Goal: Task Accomplishment & Management: Complete application form

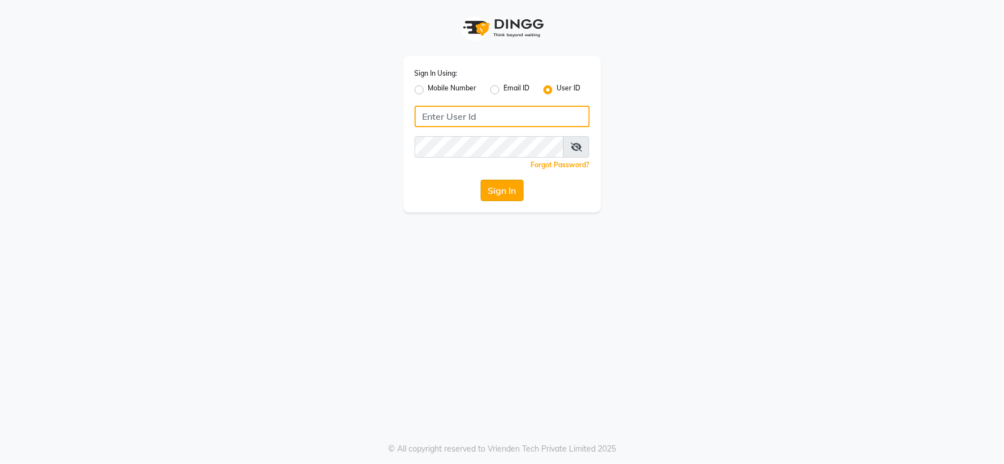
type input "yogesh@123"
click at [514, 184] on button "Sign In" at bounding box center [502, 190] width 43 height 21
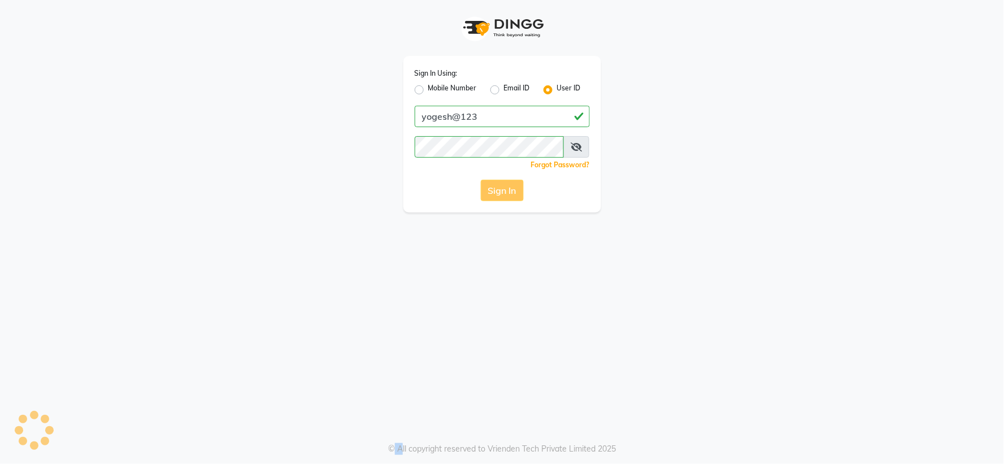
click at [514, 184] on div "Sign In" at bounding box center [502, 190] width 175 height 21
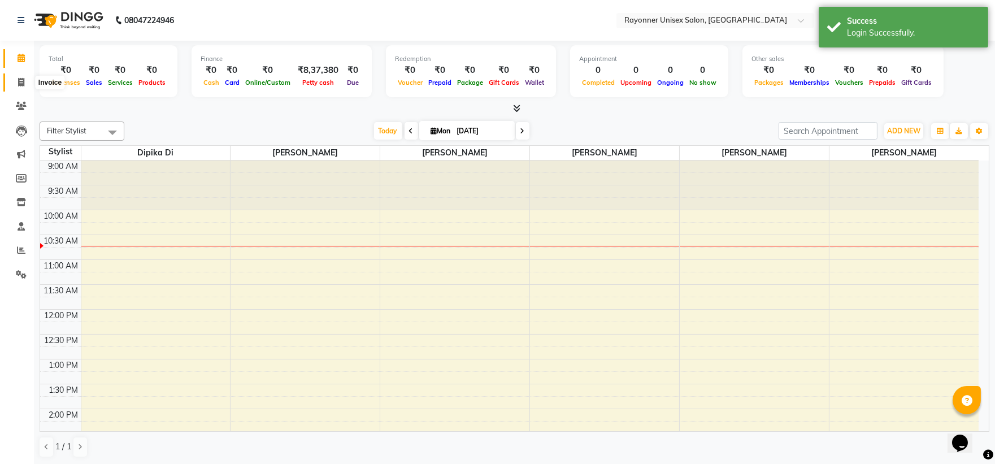
click at [23, 82] on icon at bounding box center [21, 82] width 6 height 8
select select "service"
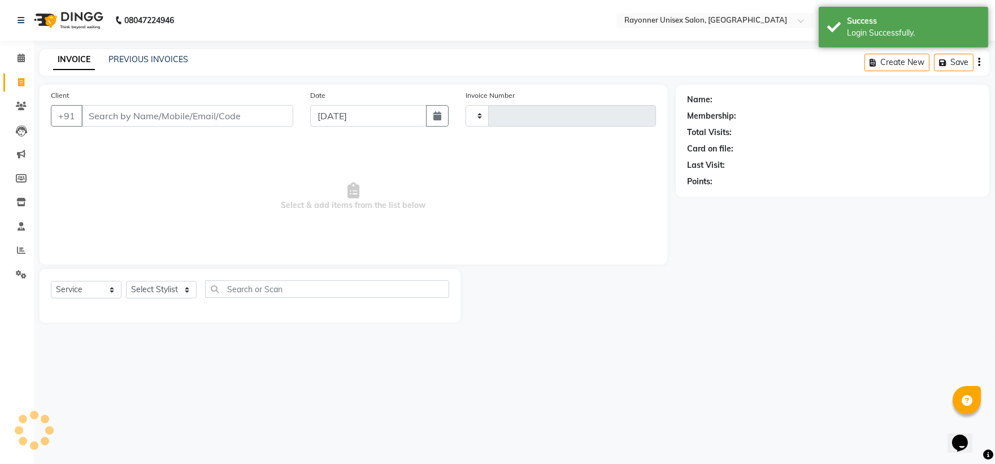
type input "1487"
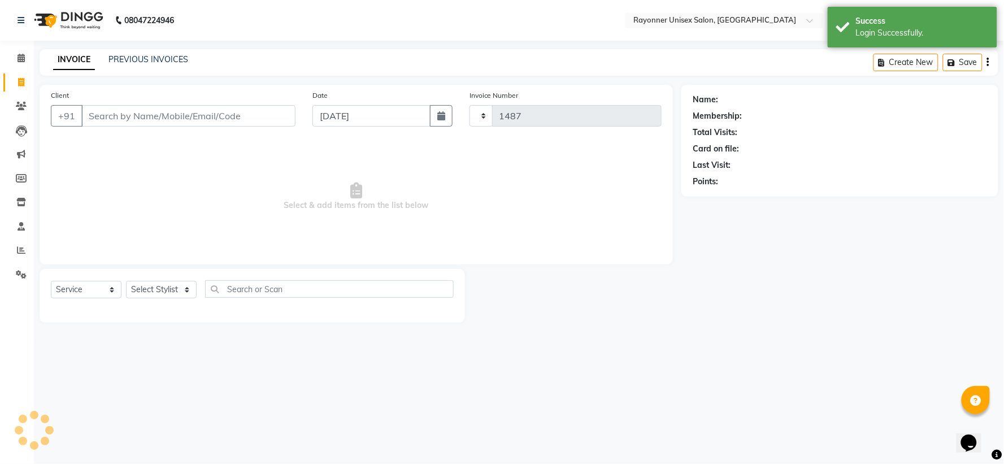
select select "5201"
select select "P"
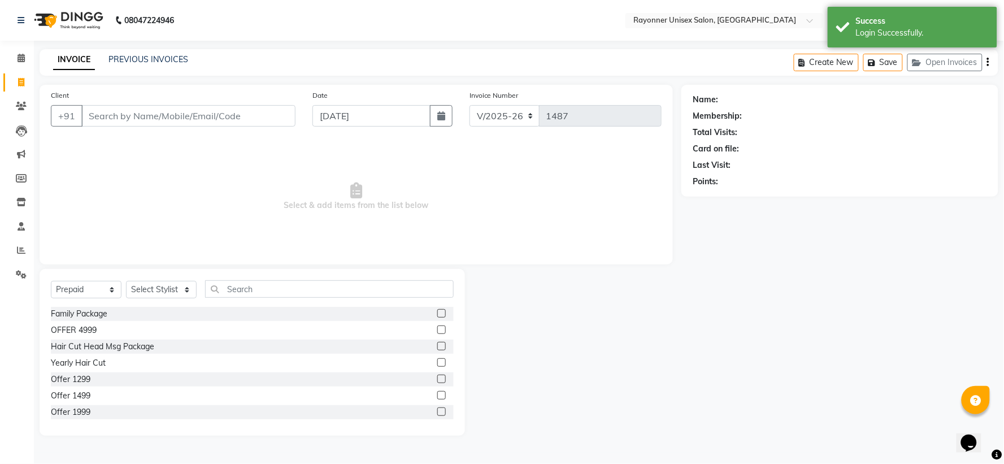
click at [171, 118] on input "Client" at bounding box center [188, 115] width 214 height 21
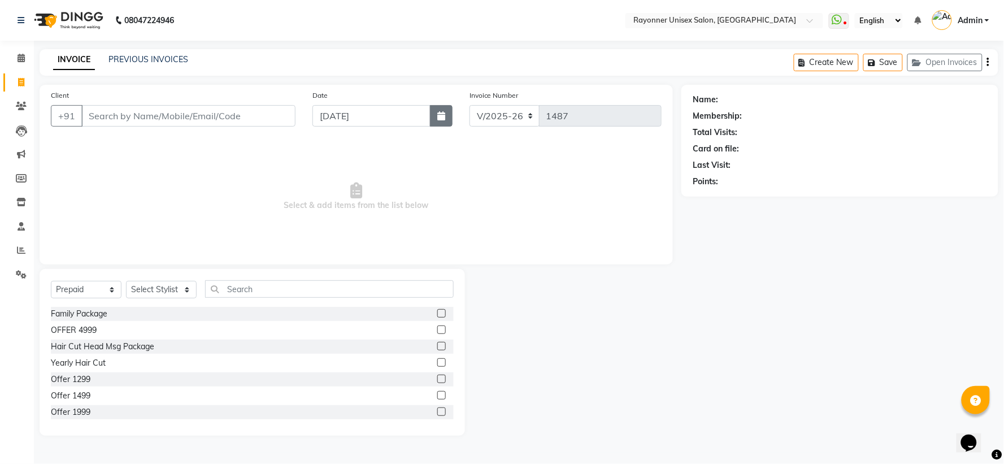
click at [444, 116] on icon "button" at bounding box center [441, 115] width 8 height 9
select select "9"
select select "2025"
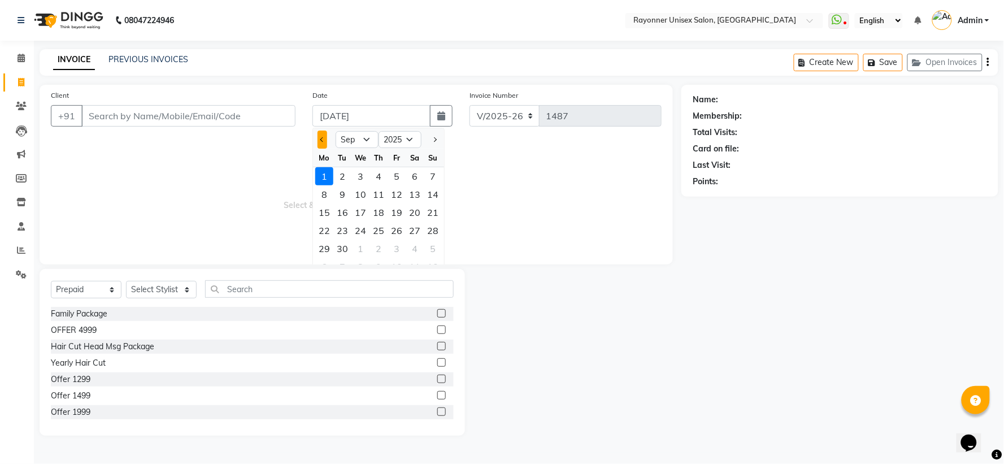
click at [322, 140] on span "Previous month" at bounding box center [322, 139] width 5 height 5
select select "8"
click at [398, 249] on div "29" at bounding box center [397, 249] width 18 height 18
type input "[DATE]"
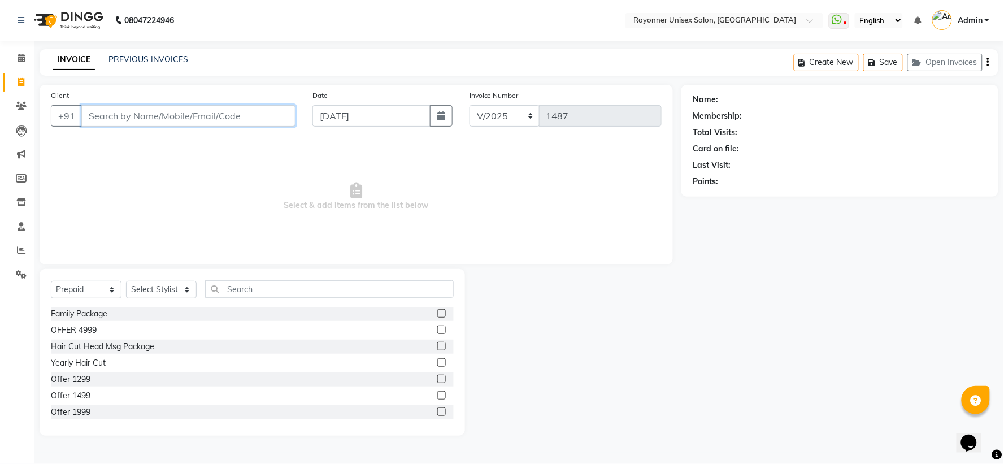
click at [131, 114] on input "Client" at bounding box center [188, 115] width 214 height 21
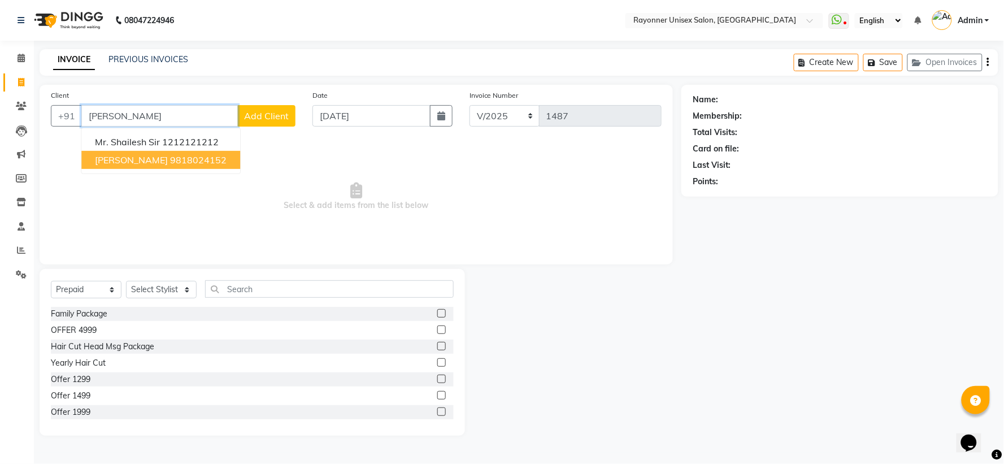
click at [131, 154] on span "[PERSON_NAME]" at bounding box center [131, 159] width 73 height 11
type input "9818024152"
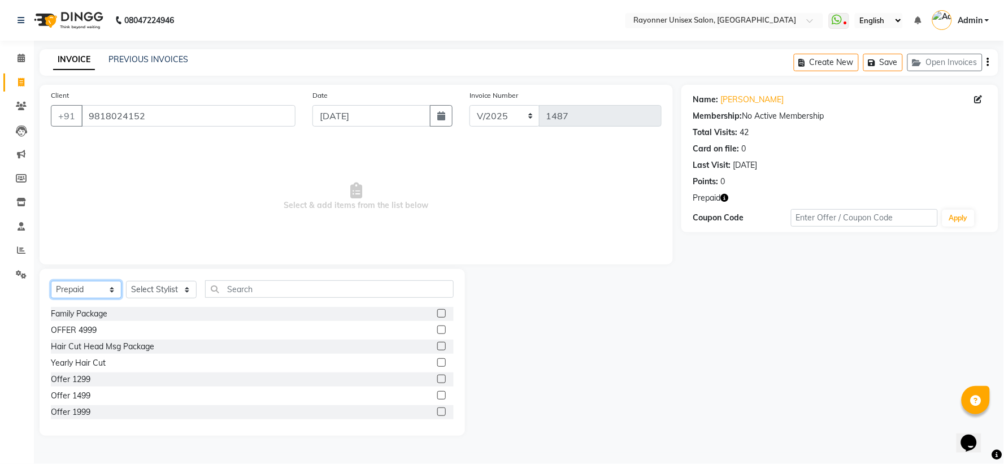
click at [110, 293] on select "Select Service Product Membership Package Voucher Prepaid Gift Card" at bounding box center [86, 290] width 71 height 18
select select "service"
click at [51, 281] on select "Select Service Product Membership Package Voucher Prepaid Gift Card" at bounding box center [86, 290] width 71 height 18
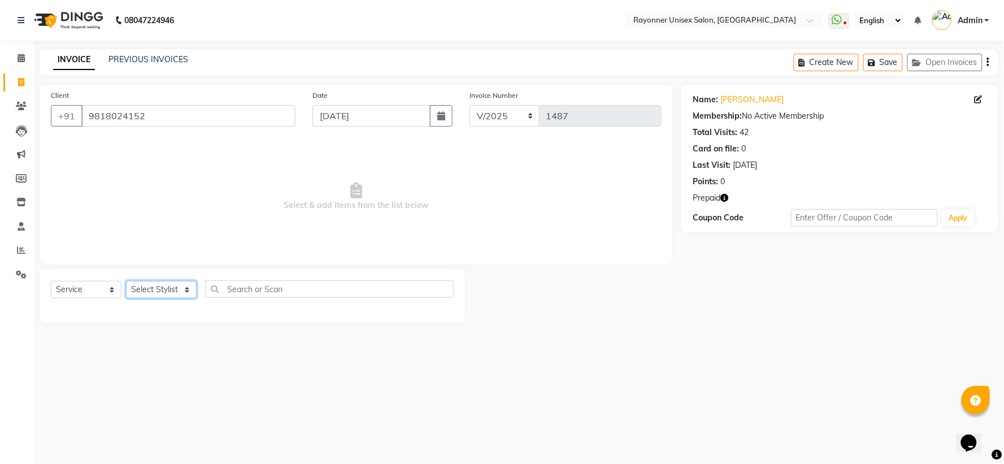
click at [189, 289] on select "Select Stylist [PERSON_NAME] [PERSON_NAME] [PERSON_NAME] Varma [PERSON_NAME] [P…" at bounding box center [161, 290] width 71 height 18
select select "74207"
click at [126, 281] on select "Select Stylist [PERSON_NAME] [PERSON_NAME] [PERSON_NAME] Varma [PERSON_NAME] [P…" at bounding box center [161, 290] width 71 height 18
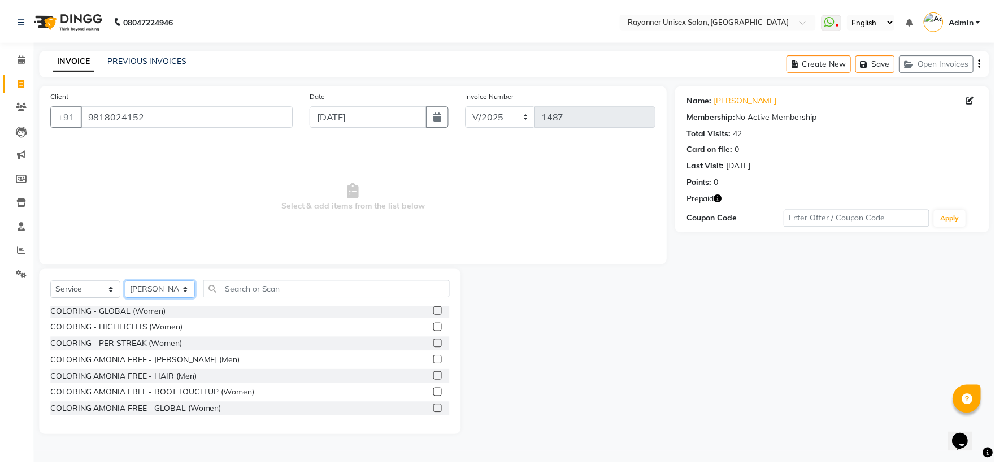
scroll to position [941, 0]
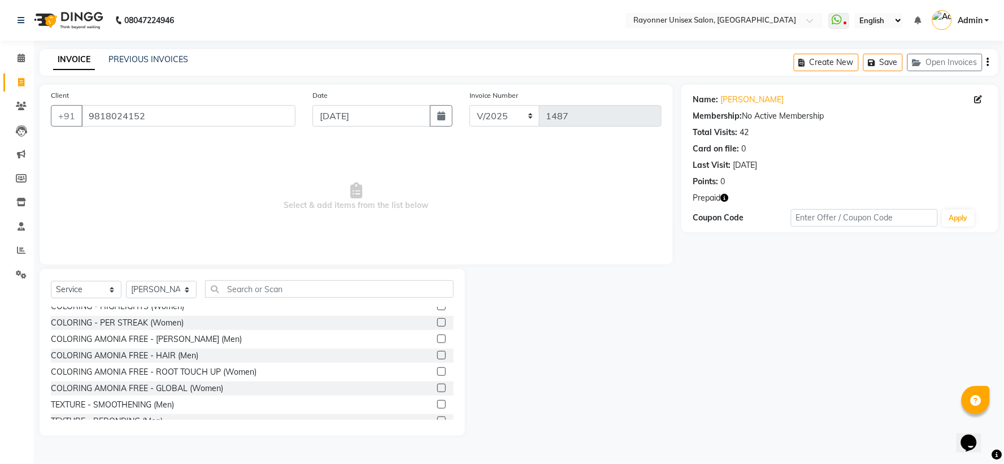
click at [437, 367] on label at bounding box center [441, 371] width 8 height 8
click at [437, 368] on input "checkbox" at bounding box center [440, 371] width 7 height 7
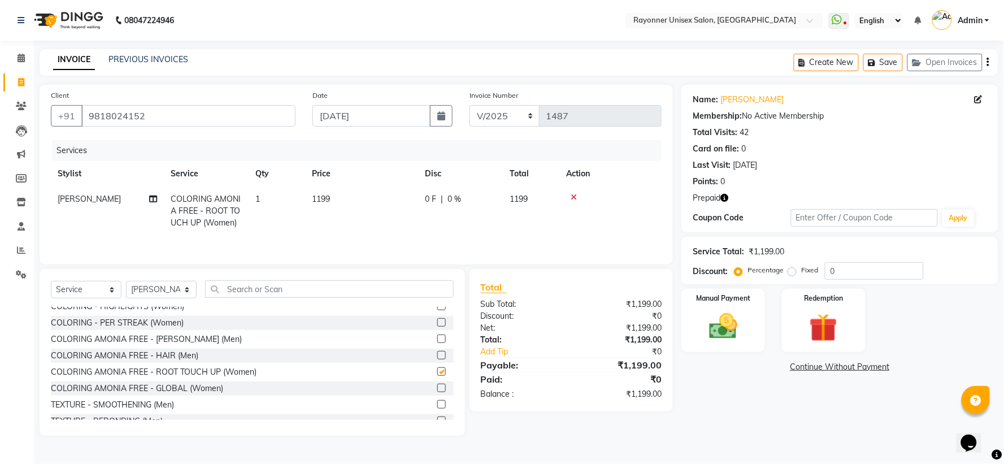
checkbox input "false"
click at [571, 190] on td at bounding box center [610, 210] width 102 height 49
click at [574, 194] on icon at bounding box center [574, 197] width 6 height 8
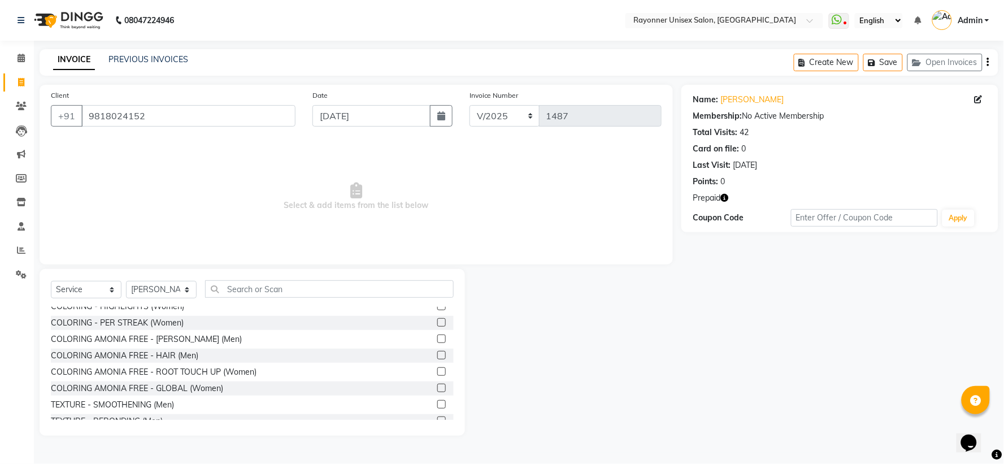
click at [437, 384] on label at bounding box center [441, 388] width 8 height 8
click at [437, 385] on input "checkbox" at bounding box center [440, 388] width 7 height 7
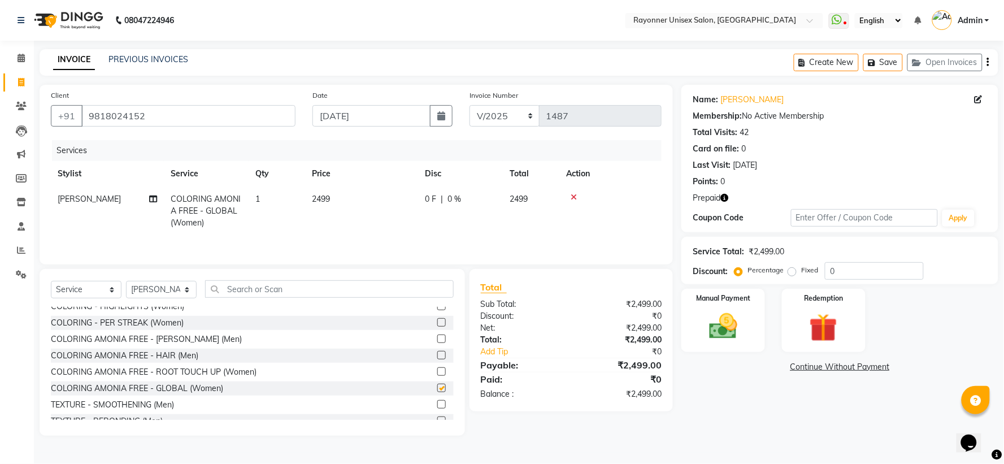
checkbox input "false"
click at [317, 192] on td "2499" at bounding box center [361, 210] width 113 height 49
select select "74207"
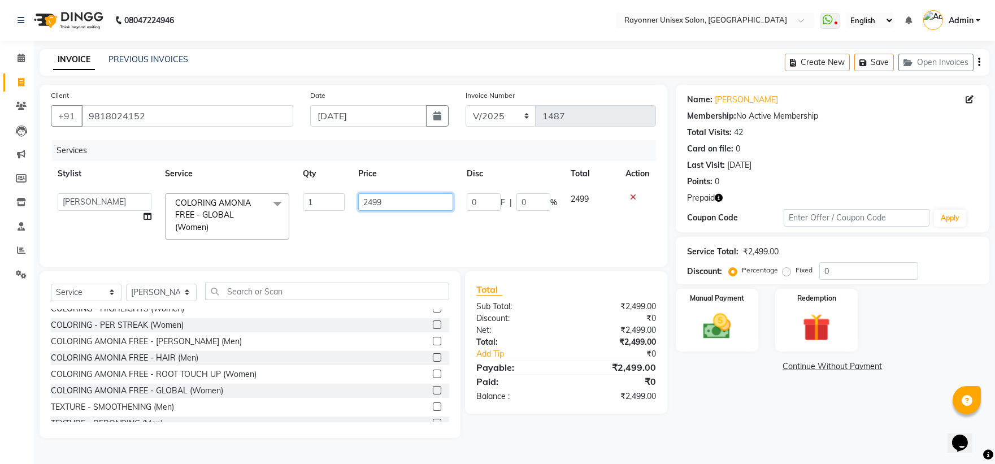
click at [368, 201] on input "2499" at bounding box center [405, 202] width 95 height 18
type input "6499"
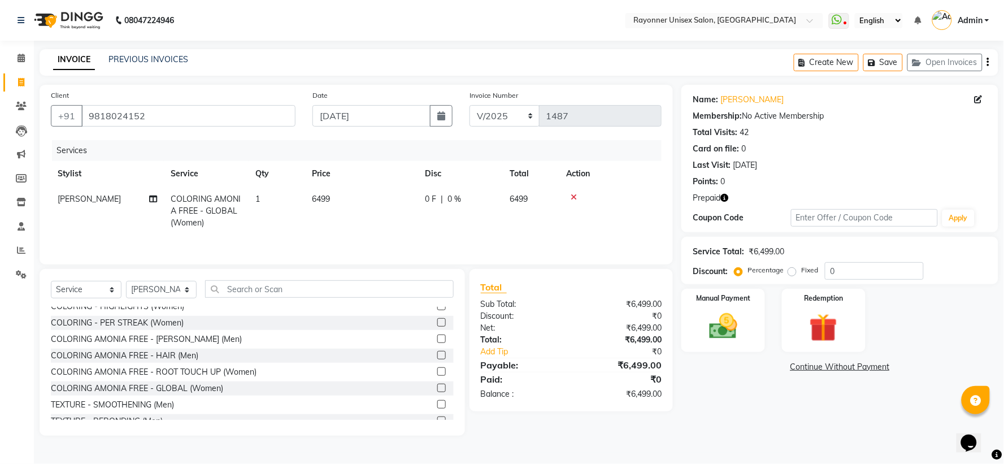
click at [587, 210] on tr "[PERSON_NAME] COLORING AMONIA FREE - GLOBAL (Women) 1 6499 0 F | 0 % 6499" at bounding box center [356, 210] width 611 height 49
click at [801, 310] on img at bounding box center [823, 328] width 47 height 36
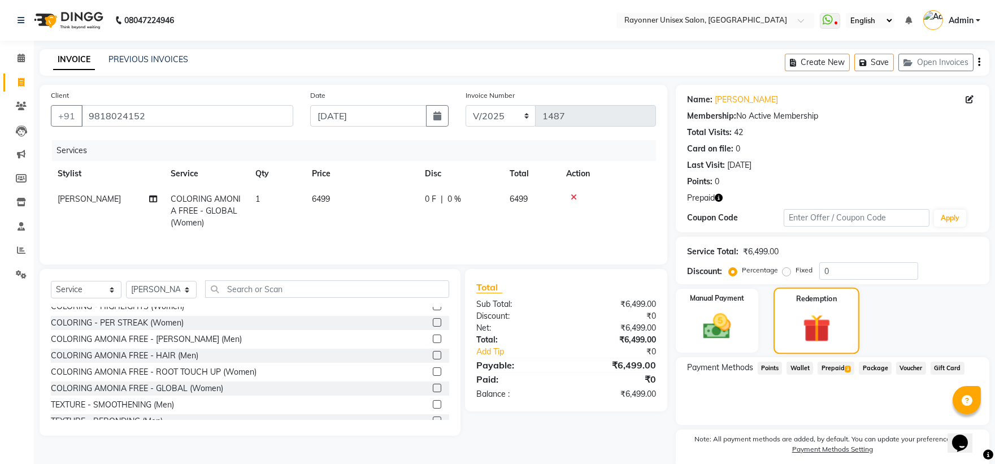
scroll to position [43, 0]
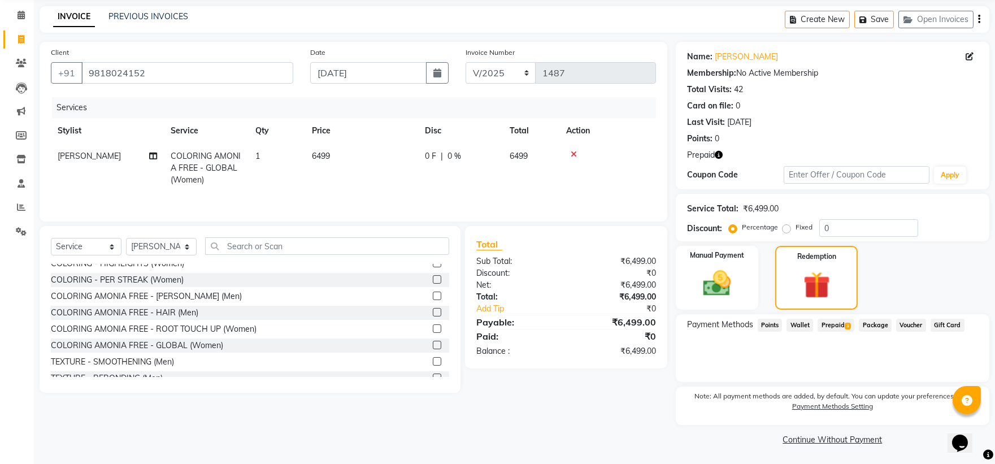
click at [846, 326] on span "3" at bounding box center [848, 326] width 6 height 7
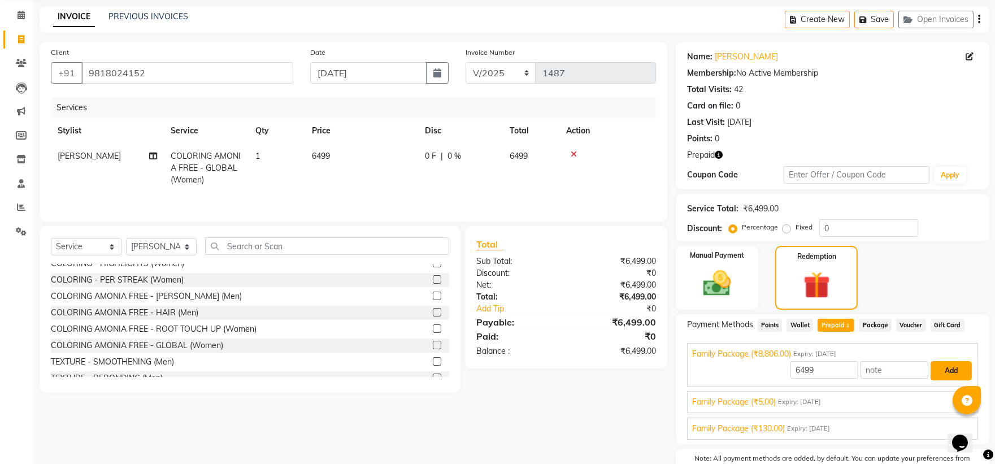
click at [950, 366] on button "Add" at bounding box center [951, 370] width 41 height 19
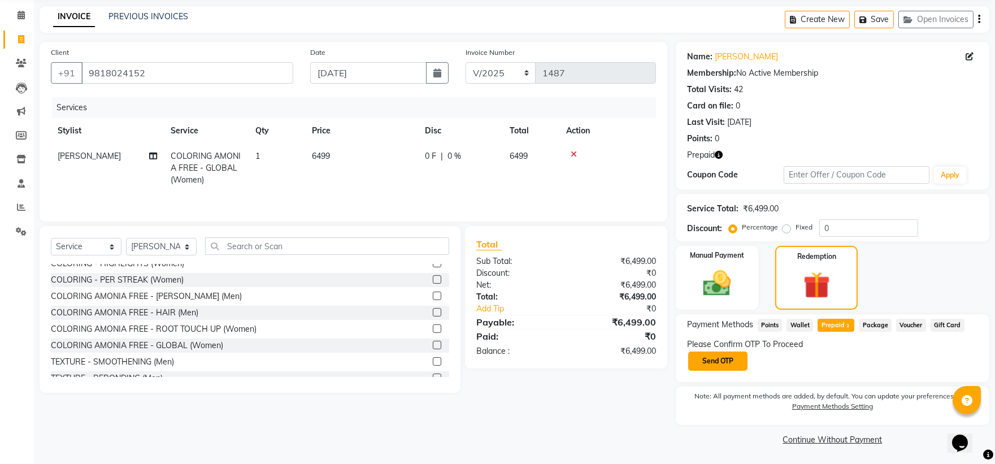
click at [719, 357] on button "Send OTP" at bounding box center [717, 360] width 59 height 19
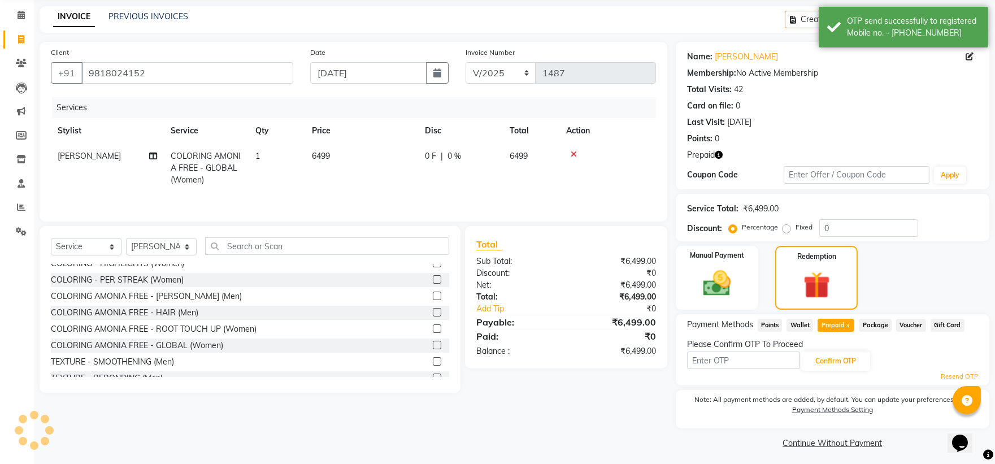
click at [719, 357] on input "text" at bounding box center [743, 360] width 113 height 18
type input "2857"
click at [821, 362] on button "Confirm OTP" at bounding box center [835, 360] width 69 height 19
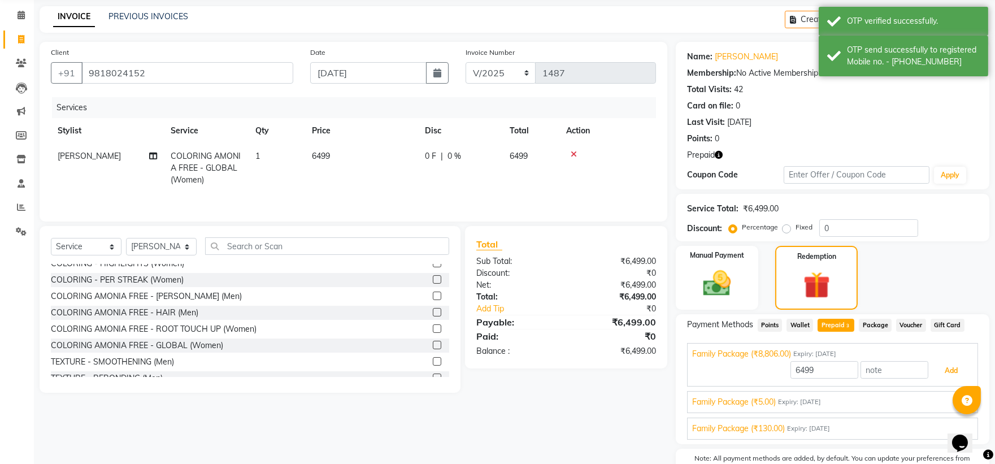
click at [945, 363] on button "Add" at bounding box center [951, 370] width 41 height 19
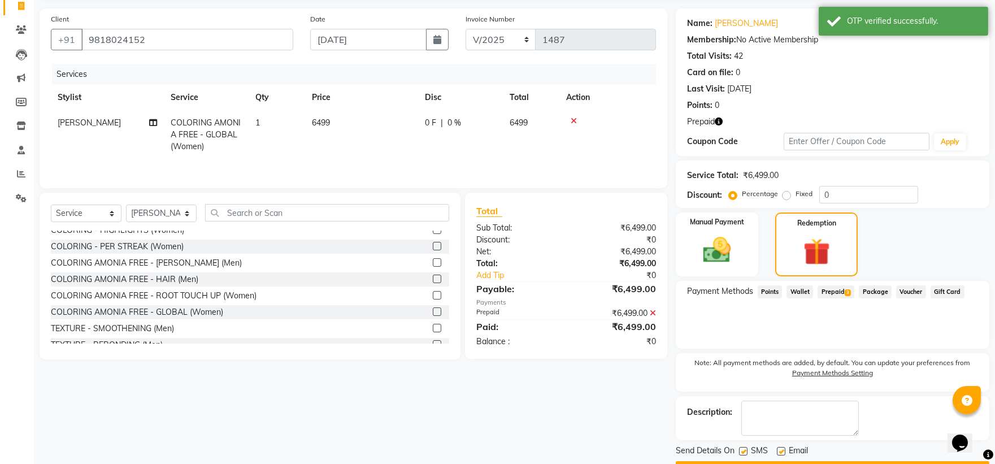
scroll to position [107, 0]
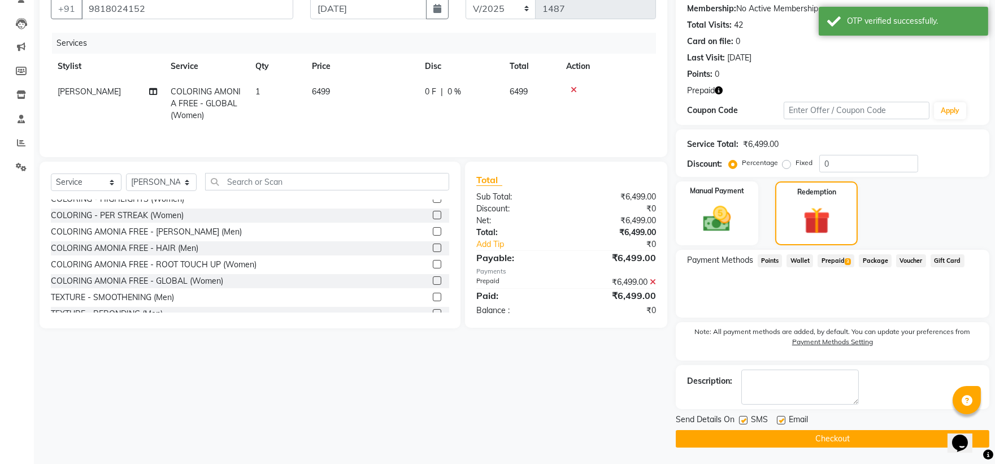
click at [828, 436] on button "Checkout" at bounding box center [833, 439] width 314 height 18
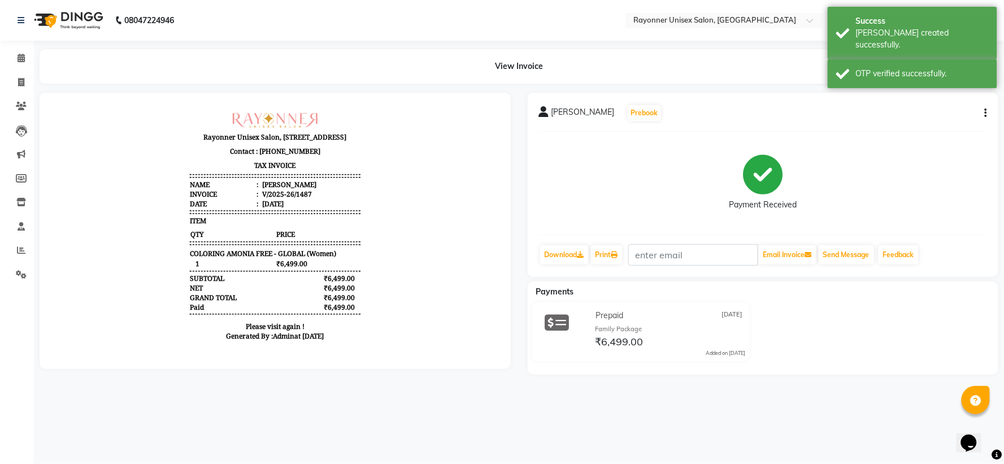
click at [828, 436] on div "08047224946 Select Location × Rayonner Unisex Salon, [GEOGRAPHIC_DATA] WhatsApp…" at bounding box center [502, 232] width 1004 height 464
click at [18, 76] on span at bounding box center [21, 82] width 20 height 13
select select "5201"
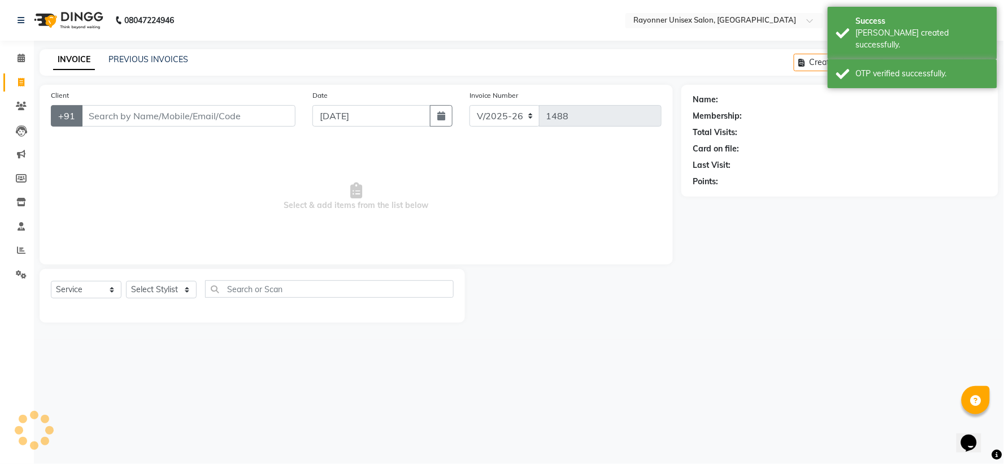
select select "P"
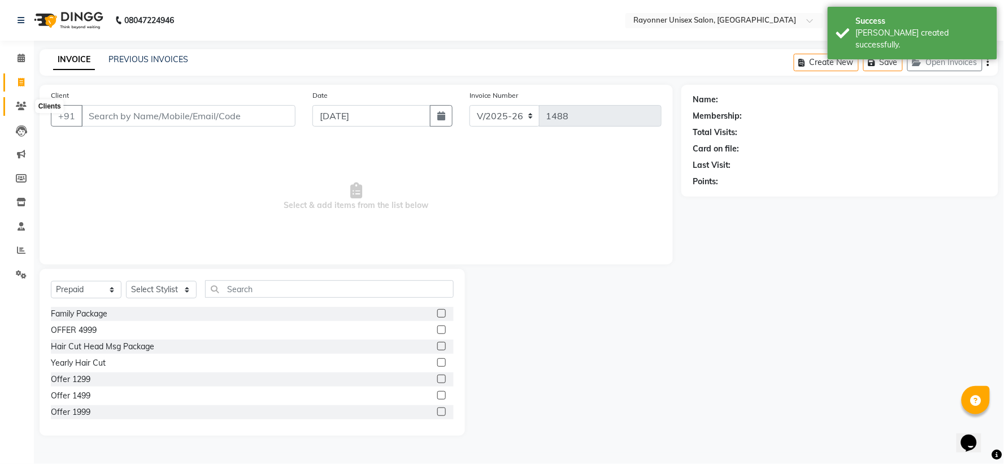
click at [24, 101] on span at bounding box center [21, 106] width 20 height 13
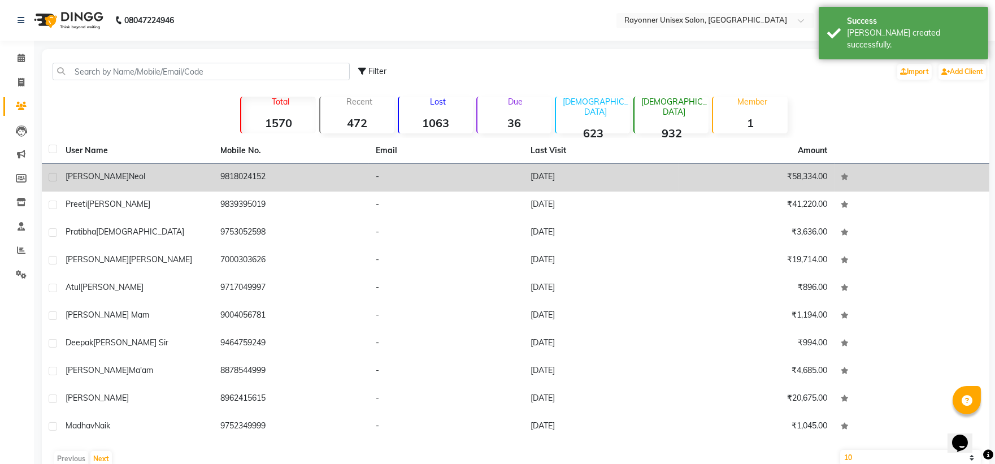
click at [124, 176] on div "[PERSON_NAME]" at bounding box center [137, 177] width 142 height 12
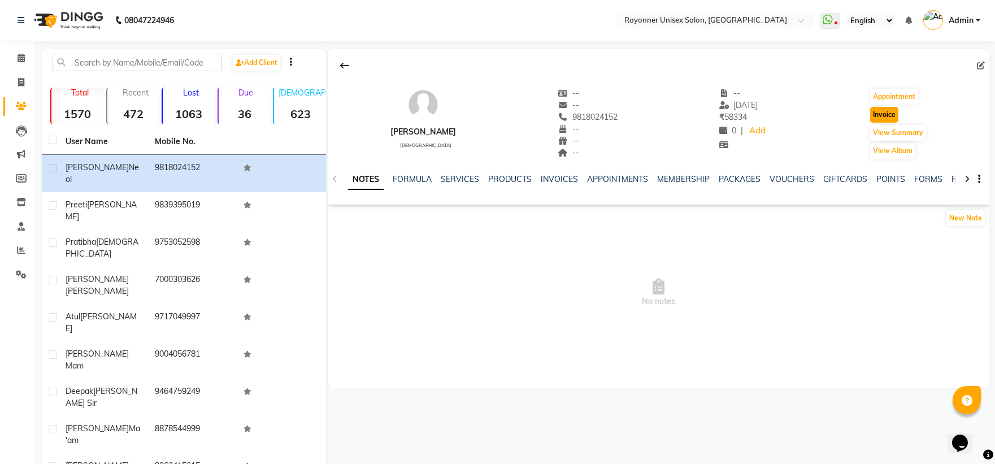
click at [878, 116] on button "Invoice" at bounding box center [884, 115] width 28 height 16
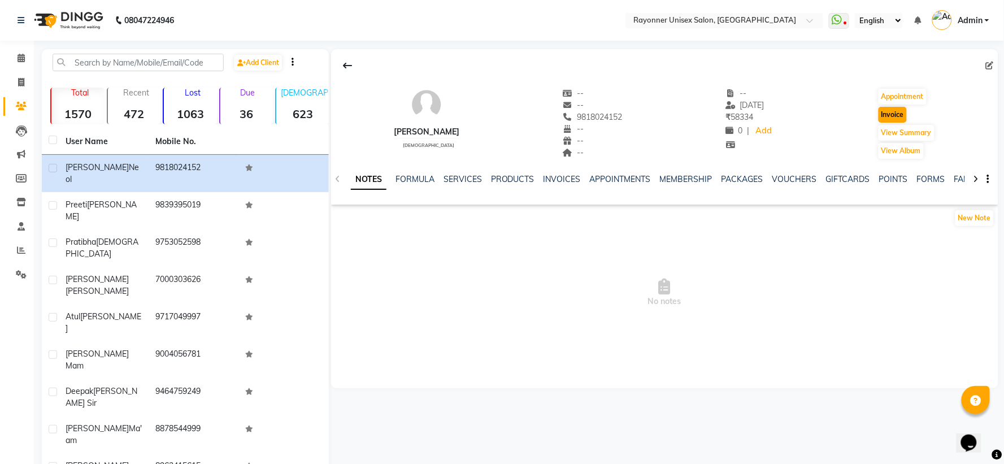
select select "5201"
select select "service"
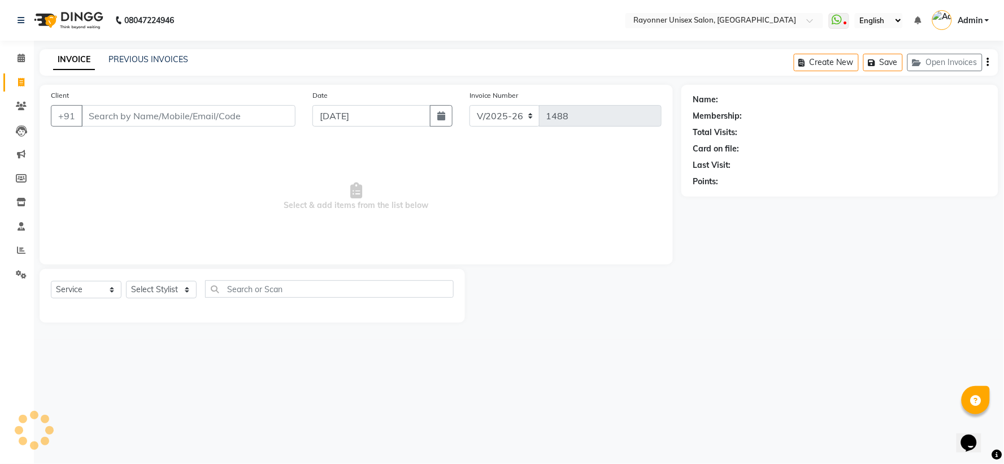
type input "9818024152"
select select "P"
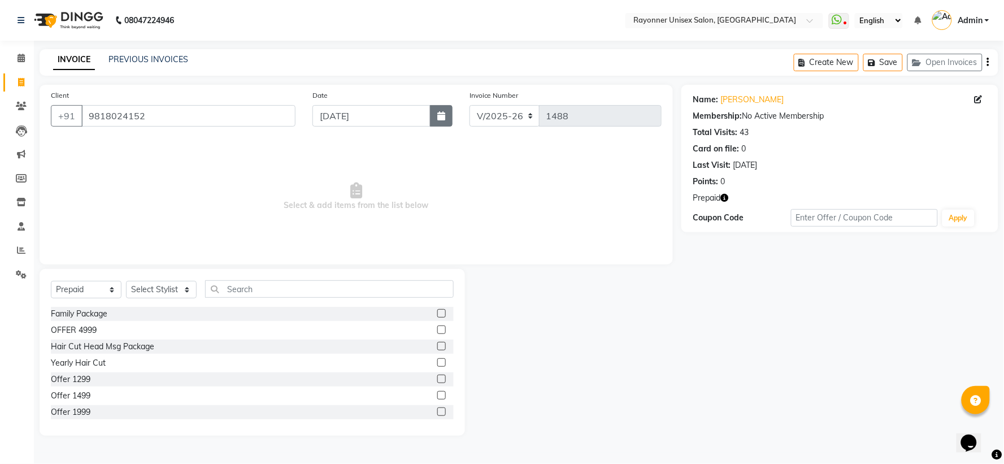
click at [433, 116] on button "button" at bounding box center [441, 115] width 23 height 21
select select "9"
select select "2025"
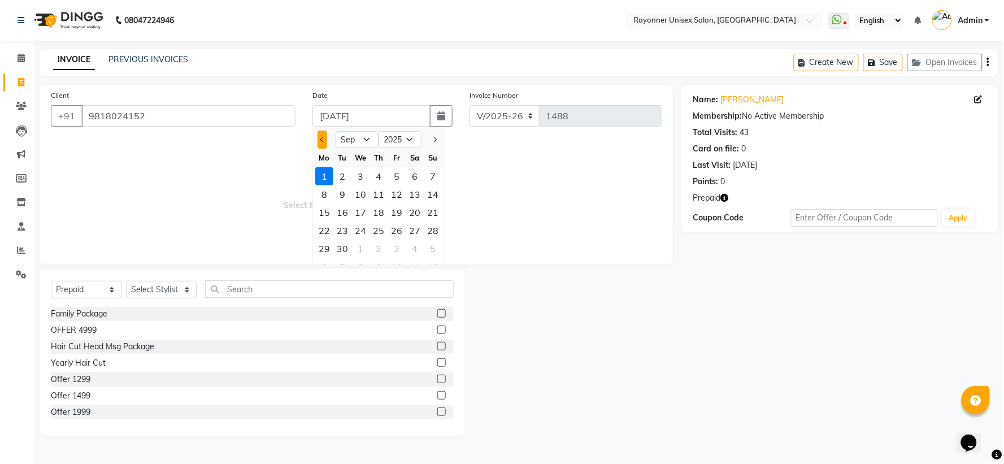
click at [320, 138] on span "Previous month" at bounding box center [322, 139] width 5 height 5
select select "8"
click at [433, 247] on div "31" at bounding box center [433, 249] width 18 height 18
type input "[DATE]"
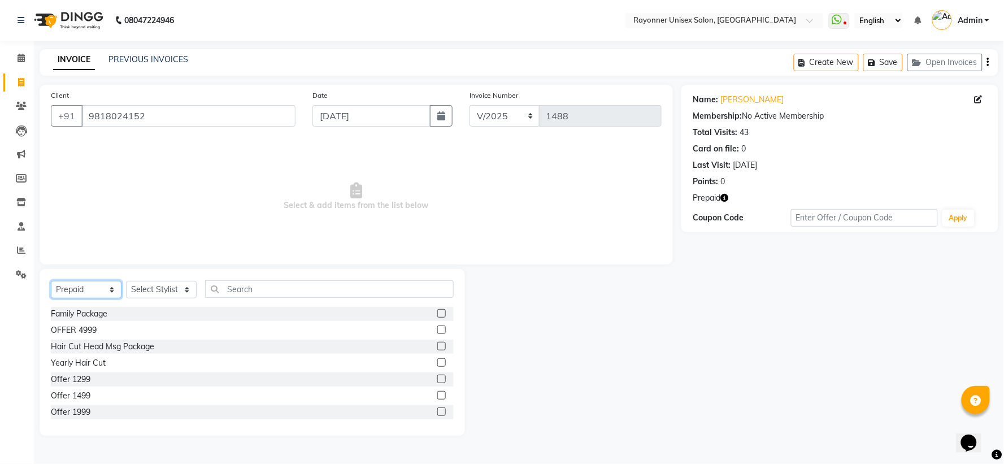
click at [112, 287] on select "Select Service Product Membership Package Voucher Prepaid Gift Card" at bounding box center [86, 290] width 71 height 18
select select "service"
click at [51, 281] on select "Select Service Product Membership Package Voucher Prepaid Gift Card" at bounding box center [86, 290] width 71 height 18
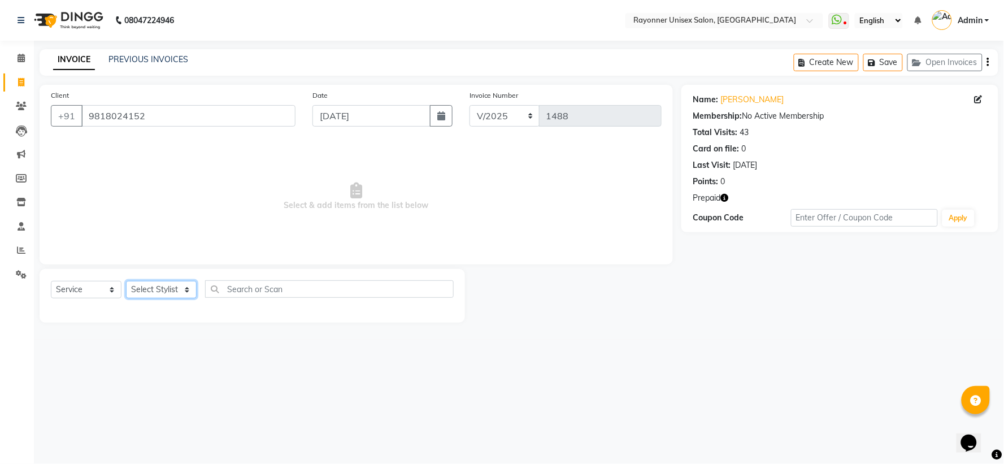
click at [188, 287] on select "Select Stylist [PERSON_NAME] [PERSON_NAME] [PERSON_NAME] Varma [PERSON_NAME] [P…" at bounding box center [161, 290] width 71 height 18
select select "49274"
click at [126, 281] on select "Select Stylist [PERSON_NAME] [PERSON_NAME] [PERSON_NAME] Varma [PERSON_NAME] [P…" at bounding box center [161, 290] width 71 height 18
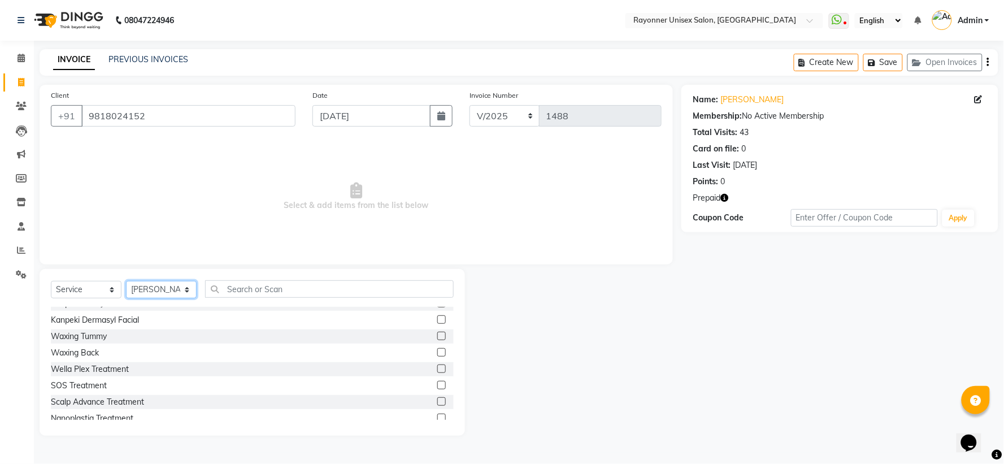
scroll to position [565, 0]
click at [437, 386] on label at bounding box center [441, 387] width 8 height 8
click at [437, 386] on input "checkbox" at bounding box center [440, 387] width 7 height 7
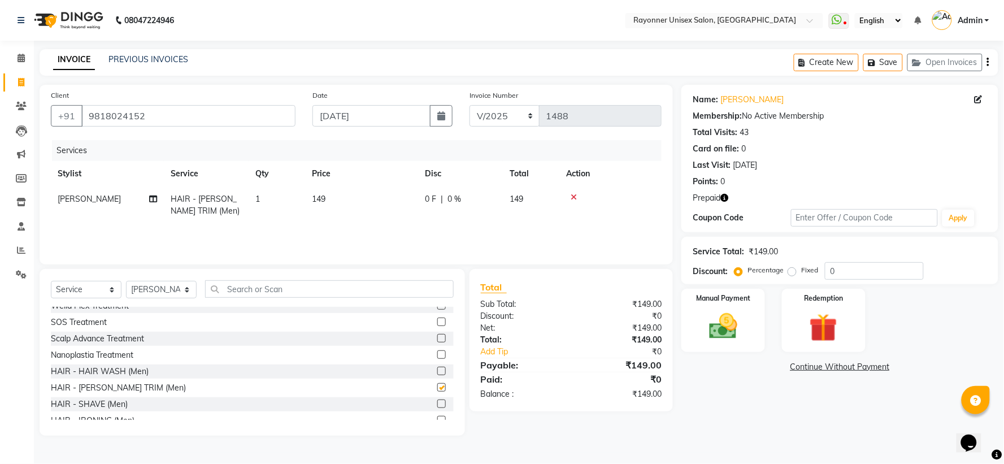
checkbox input "false"
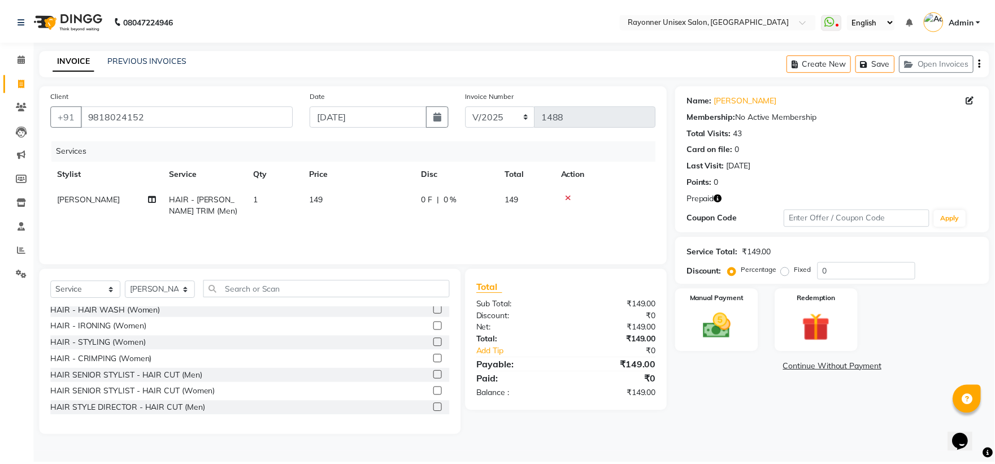
scroll to position [753, 0]
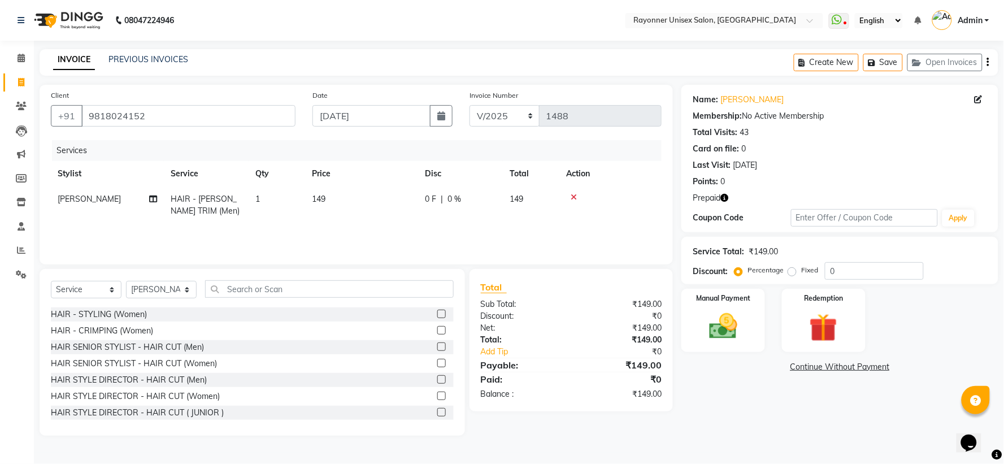
click at [437, 380] on label at bounding box center [441, 379] width 8 height 8
click at [437, 380] on input "checkbox" at bounding box center [440, 379] width 7 height 7
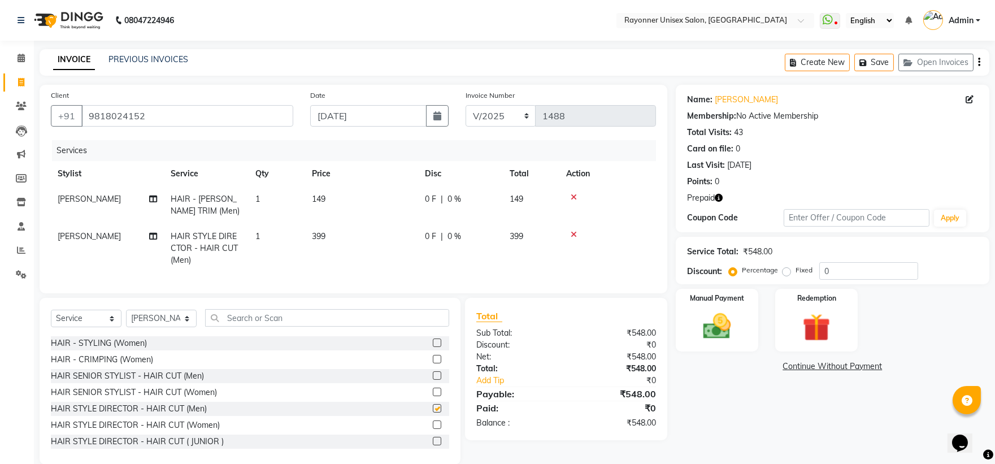
checkbox input "false"
click at [317, 238] on span "399" at bounding box center [319, 236] width 14 height 10
select select "49274"
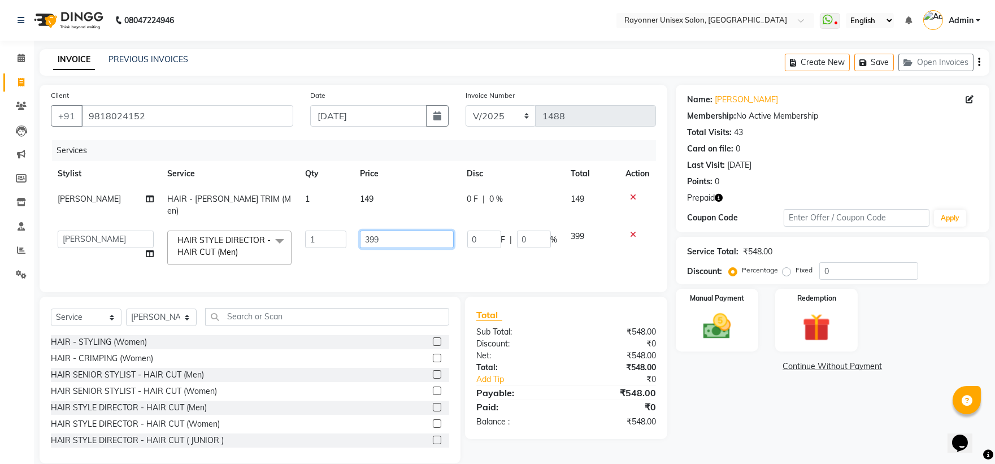
click at [370, 231] on input "399" at bounding box center [406, 240] width 93 height 18
click at [366, 231] on input "399" at bounding box center [406, 240] width 93 height 18
type input "299"
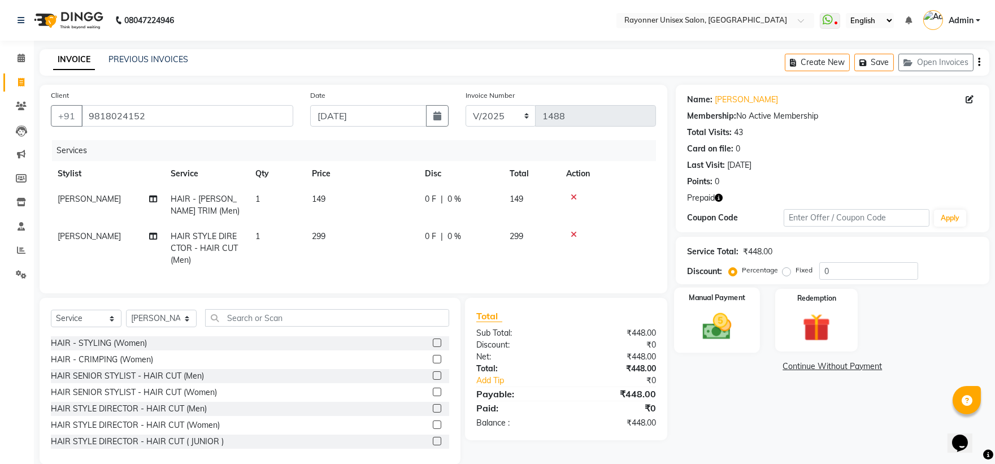
click at [746, 312] on div "Manual Payment" at bounding box center [717, 320] width 86 height 65
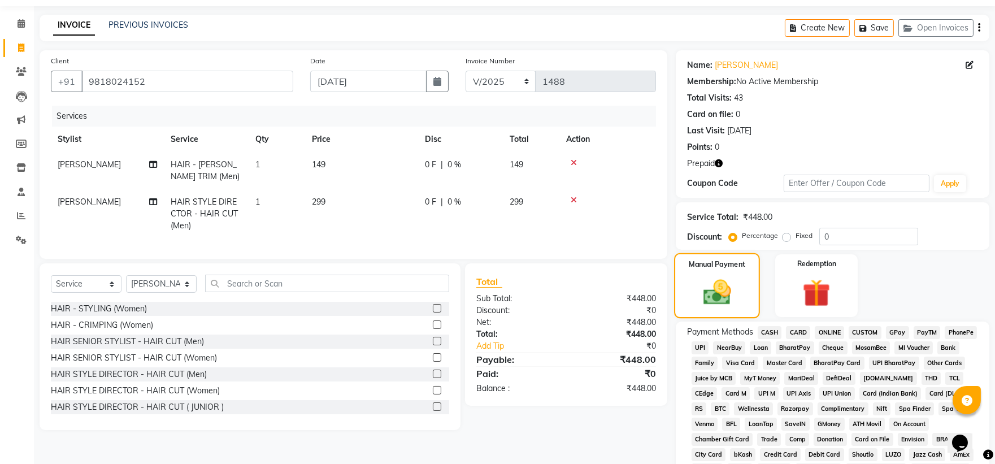
scroll to position [63, 0]
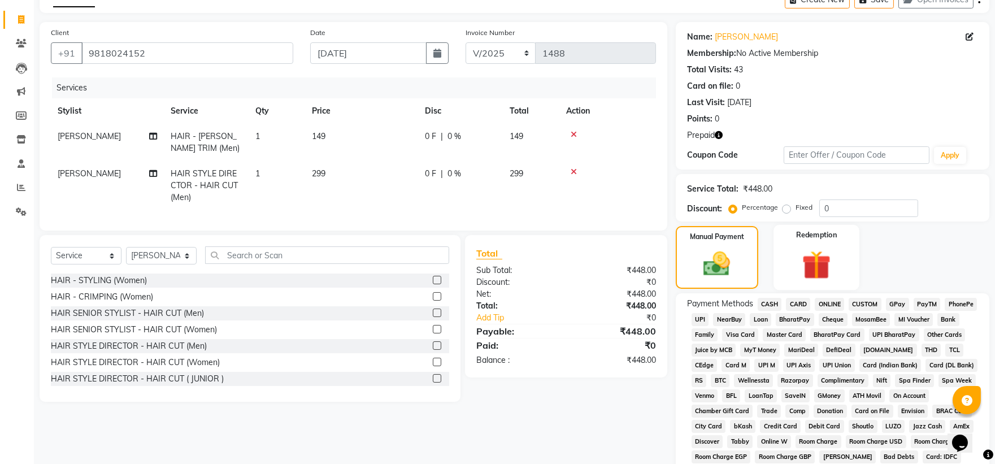
click at [838, 244] on div "Redemption" at bounding box center [817, 257] width 86 height 65
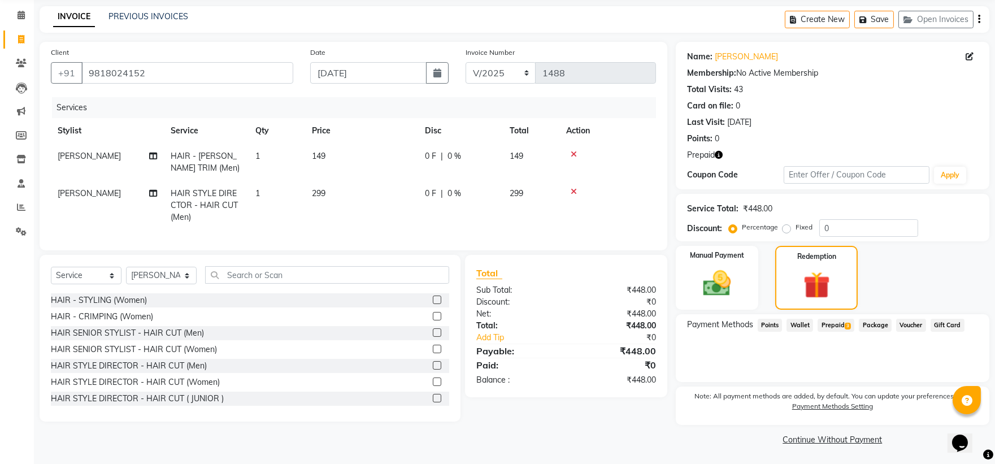
click at [848, 325] on span "3" at bounding box center [848, 326] width 6 height 7
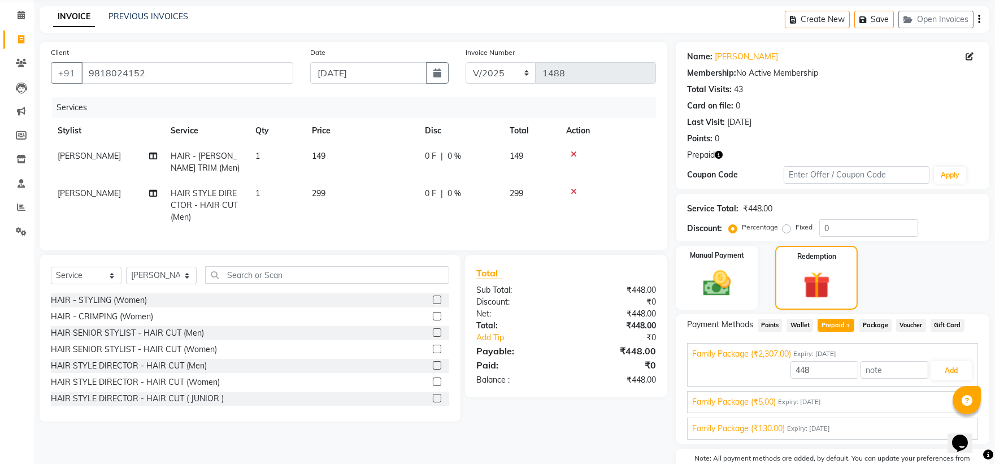
scroll to position [63, 0]
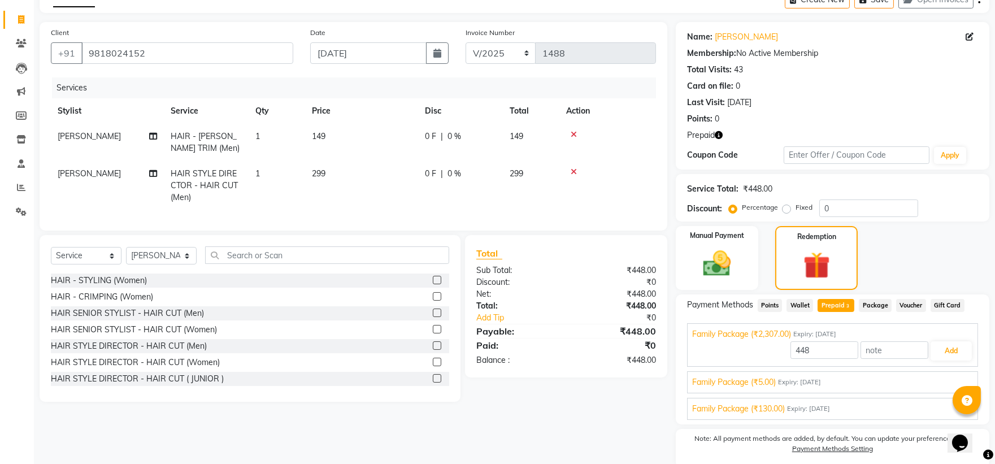
click at [848, 325] on div "Family Package (₹2,307.00) Expiry: [DATE] 448 Add" at bounding box center [832, 345] width 291 height 44
click at [941, 350] on button "Add" at bounding box center [951, 350] width 41 height 19
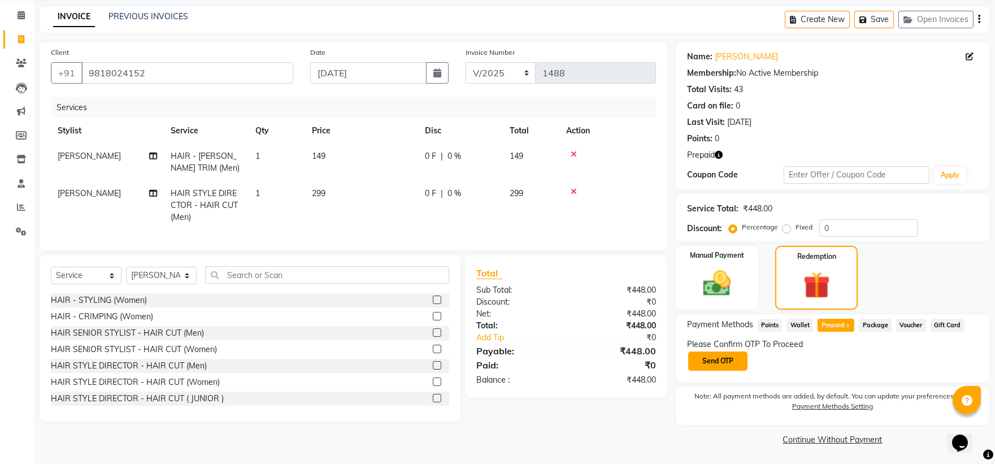
click at [715, 359] on button "Send OTP" at bounding box center [717, 360] width 59 height 19
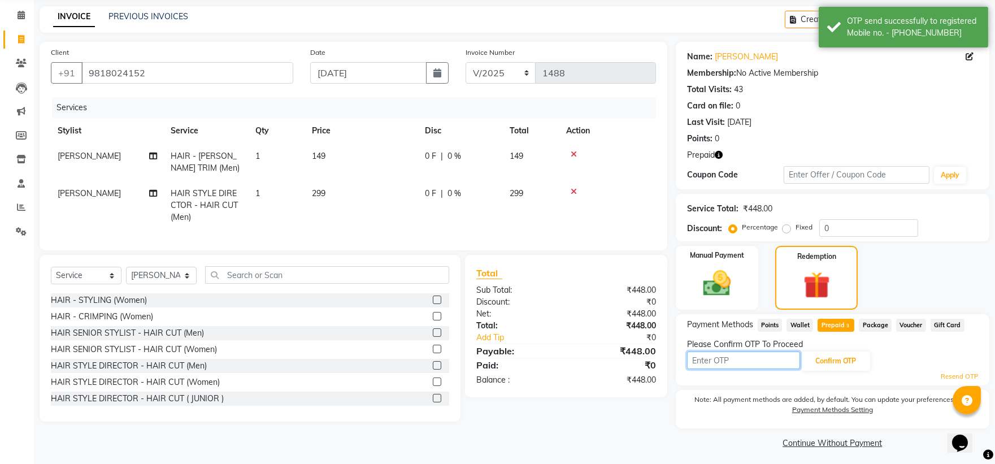
click at [715, 359] on input "text" at bounding box center [743, 360] width 113 height 18
type input "2857"
click at [834, 360] on button "Confirm OTP" at bounding box center [835, 360] width 69 height 19
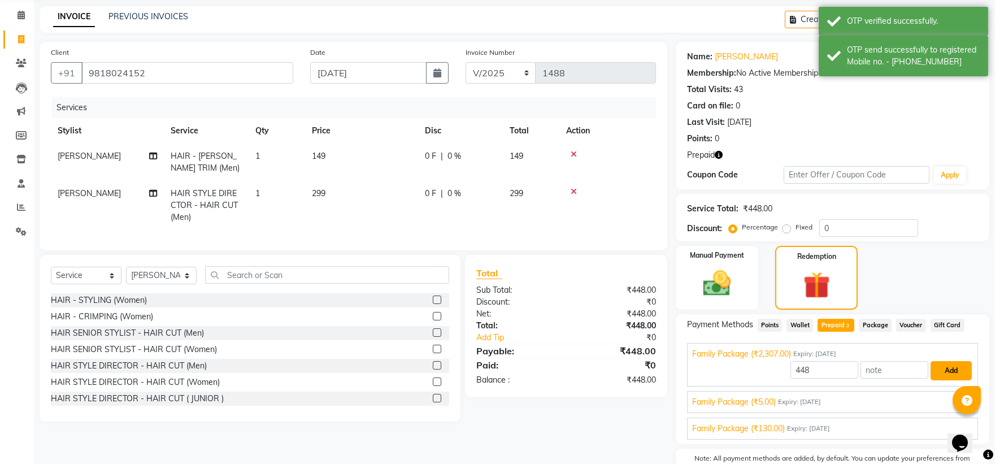
click at [950, 368] on button "Add" at bounding box center [951, 370] width 41 height 19
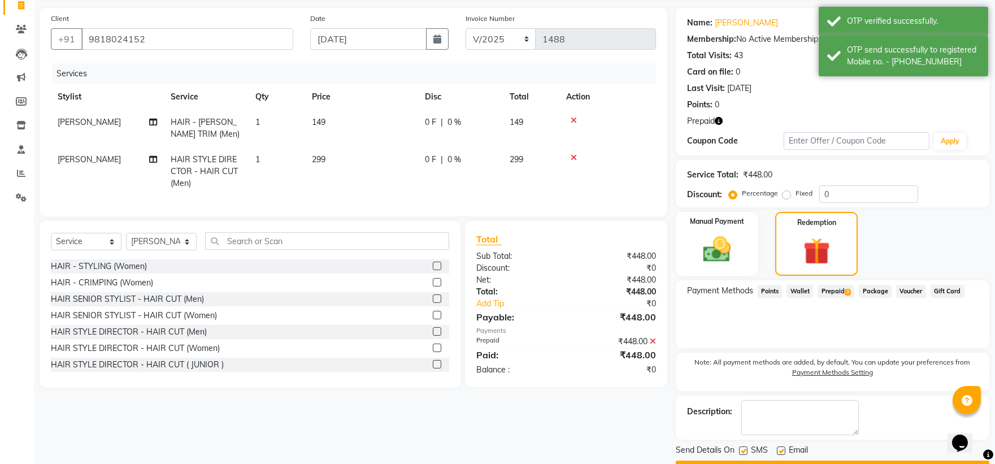
scroll to position [107, 0]
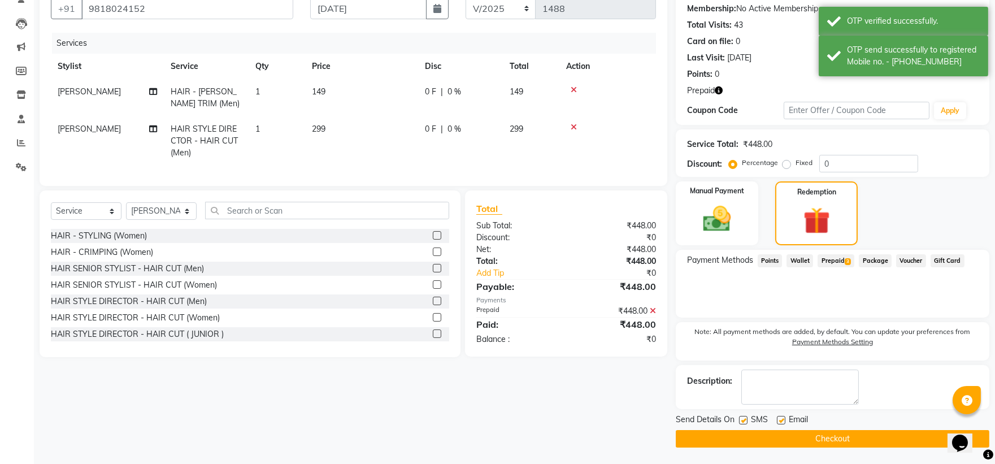
click at [815, 440] on button "Checkout" at bounding box center [833, 439] width 314 height 18
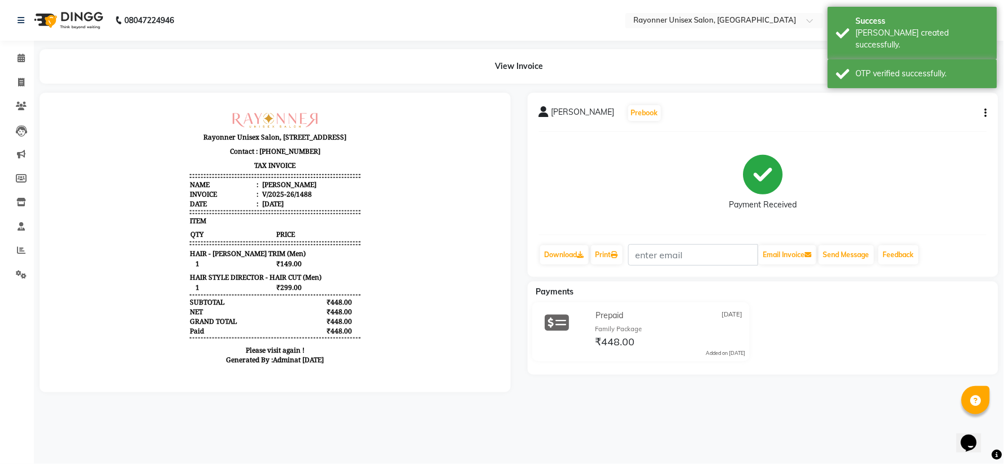
click at [827, 392] on div "[PERSON_NAME] Prebook Payment Received Download Print Email Invoice Send Messag…" at bounding box center [763, 242] width 488 height 299
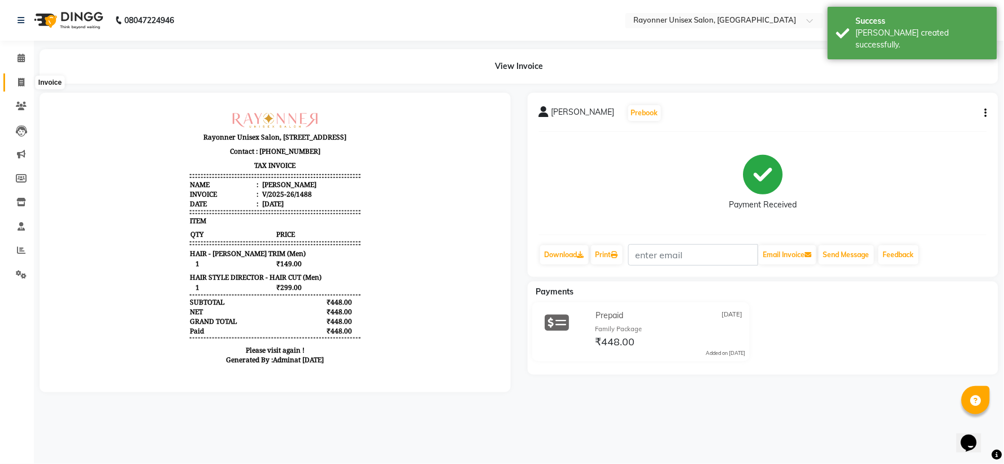
click at [15, 76] on span at bounding box center [21, 82] width 20 height 13
select select "service"
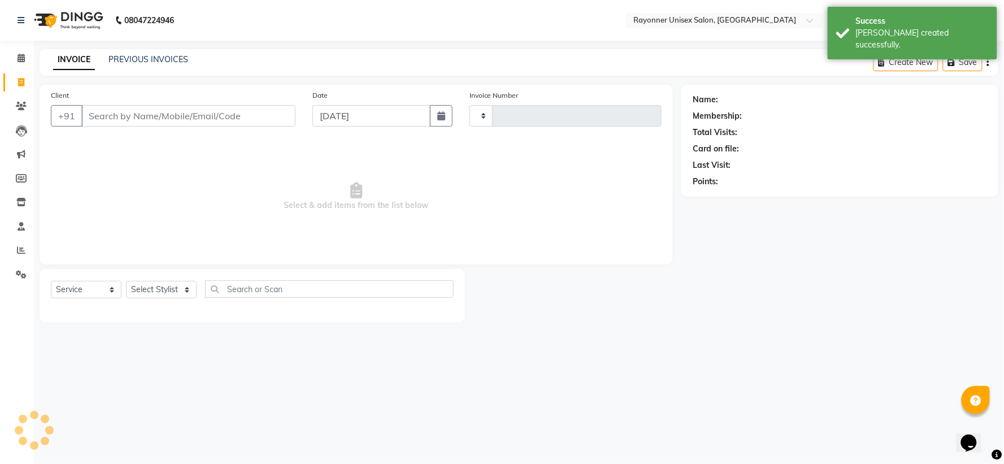
type input "1489"
select select "5201"
select select "P"
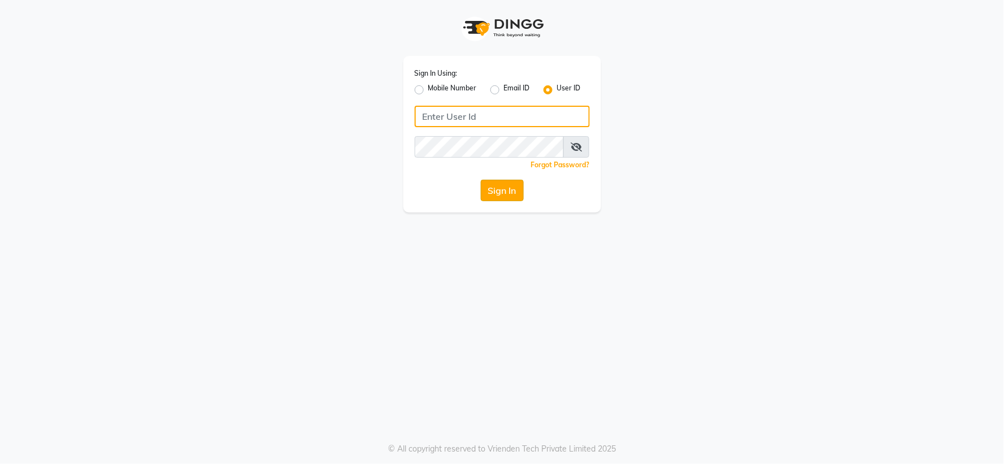
type input "yogesh@123"
click at [501, 186] on button "Sign In" at bounding box center [502, 190] width 43 height 21
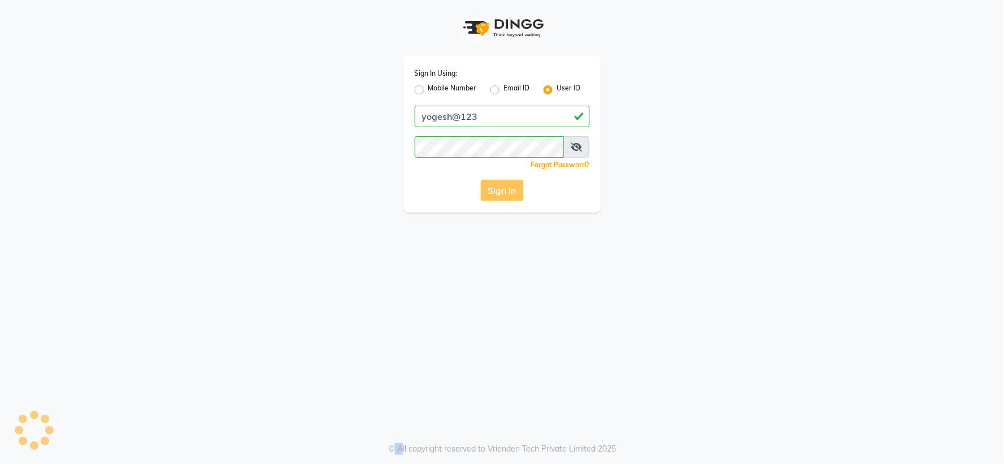
click at [501, 186] on div "Sign In" at bounding box center [502, 190] width 175 height 21
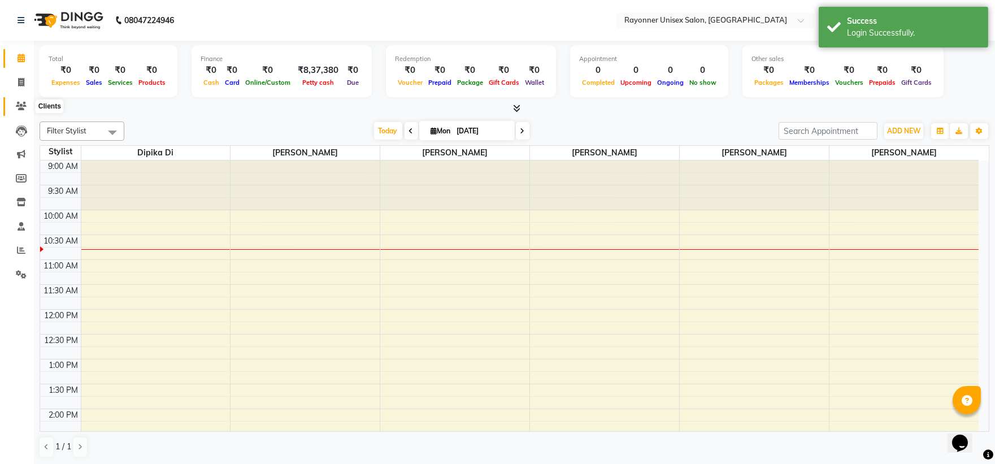
click at [19, 110] on icon at bounding box center [21, 106] width 11 height 8
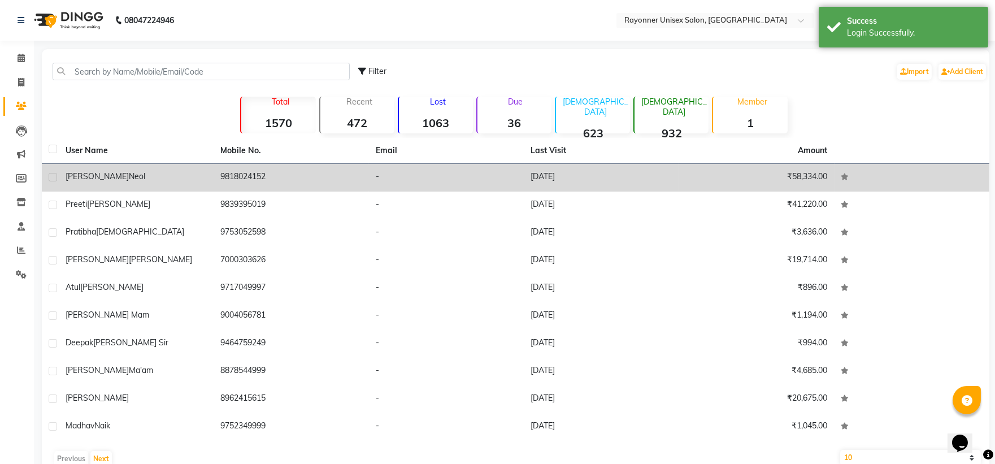
click at [273, 173] on td "9818024152" at bounding box center [291, 178] width 155 height 28
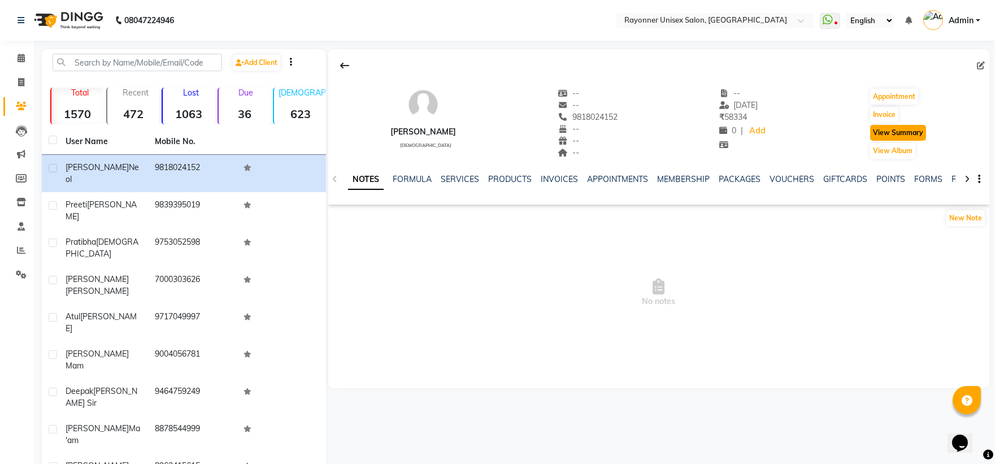
click at [913, 132] on button "View Summary" at bounding box center [898, 133] width 56 height 16
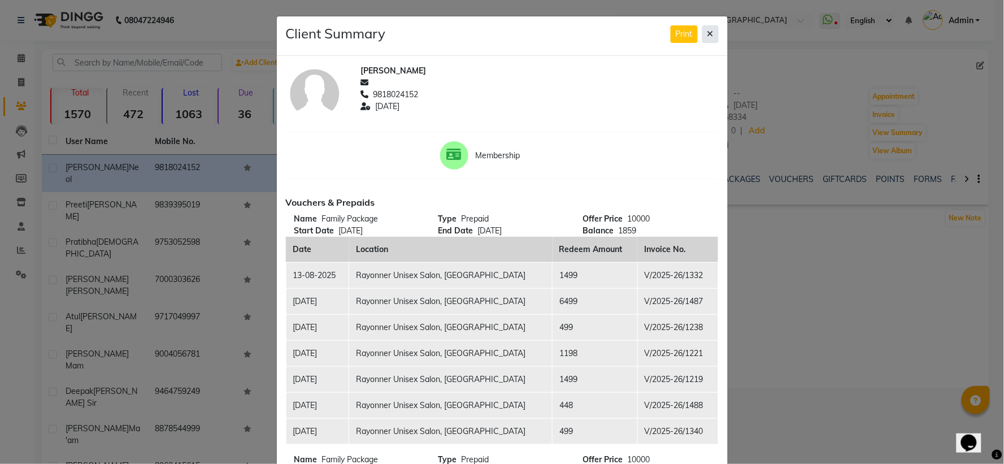
click at [707, 37] on icon at bounding box center [710, 34] width 6 height 8
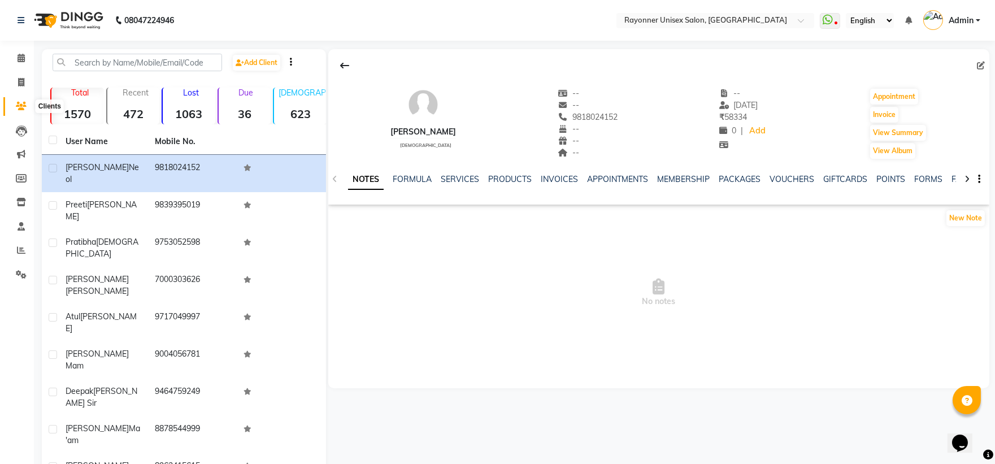
click at [16, 104] on icon at bounding box center [21, 106] width 11 height 8
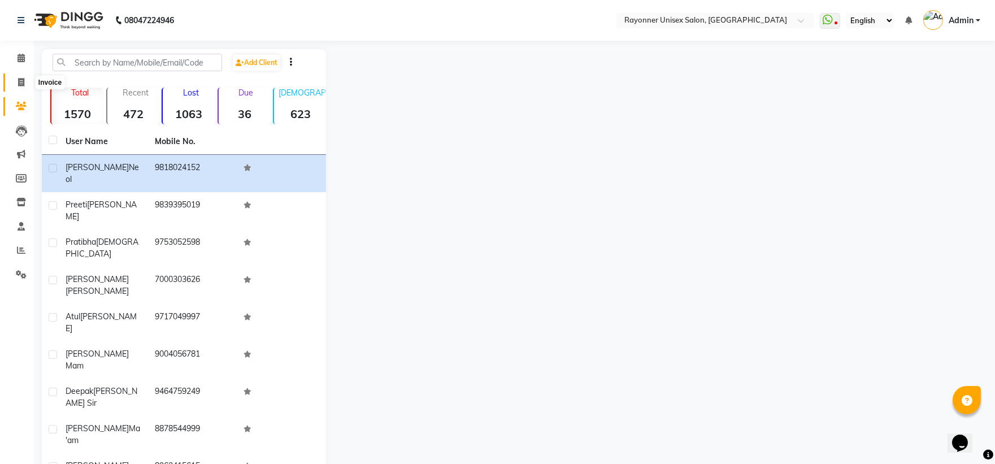
click at [20, 82] on icon at bounding box center [21, 82] width 6 height 8
select select "5201"
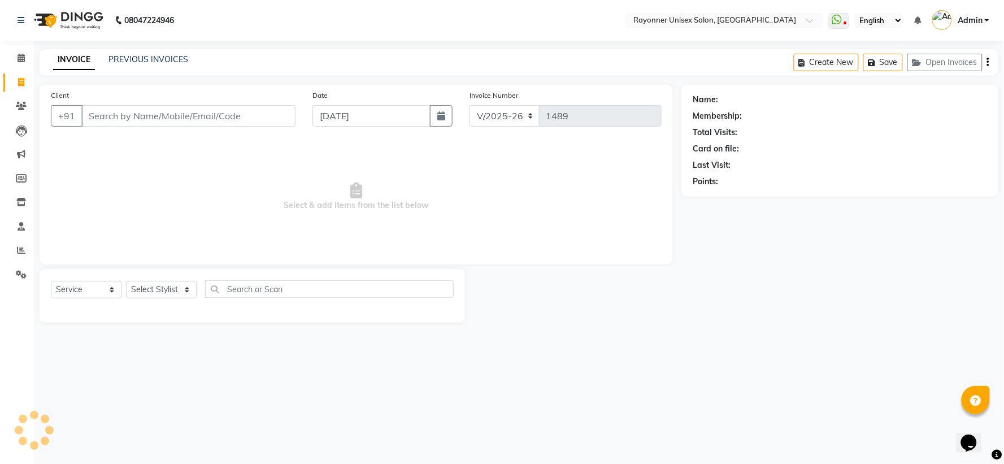
select select "P"
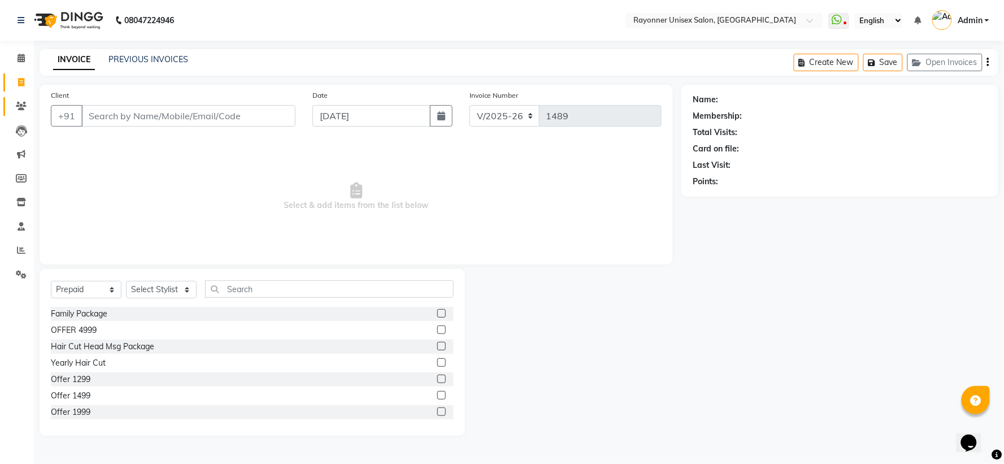
click at [8, 97] on link "Clients" at bounding box center [16, 106] width 27 height 19
